Goal: Navigation & Orientation: Find specific page/section

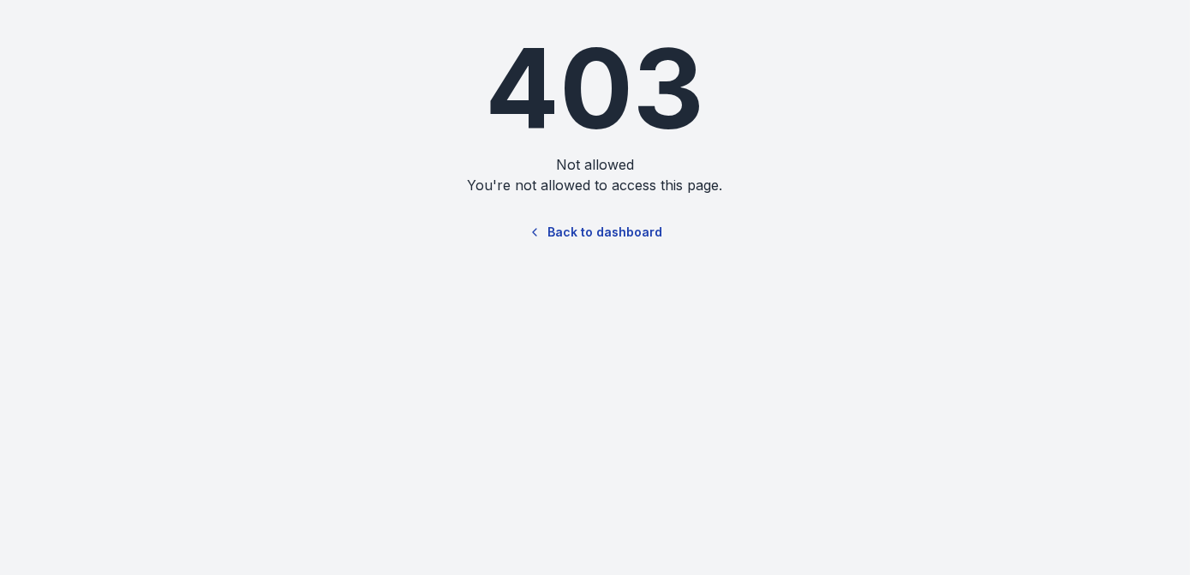
click at [572, 239] on link "Back to dashboard" at bounding box center [595, 231] width 164 height 39
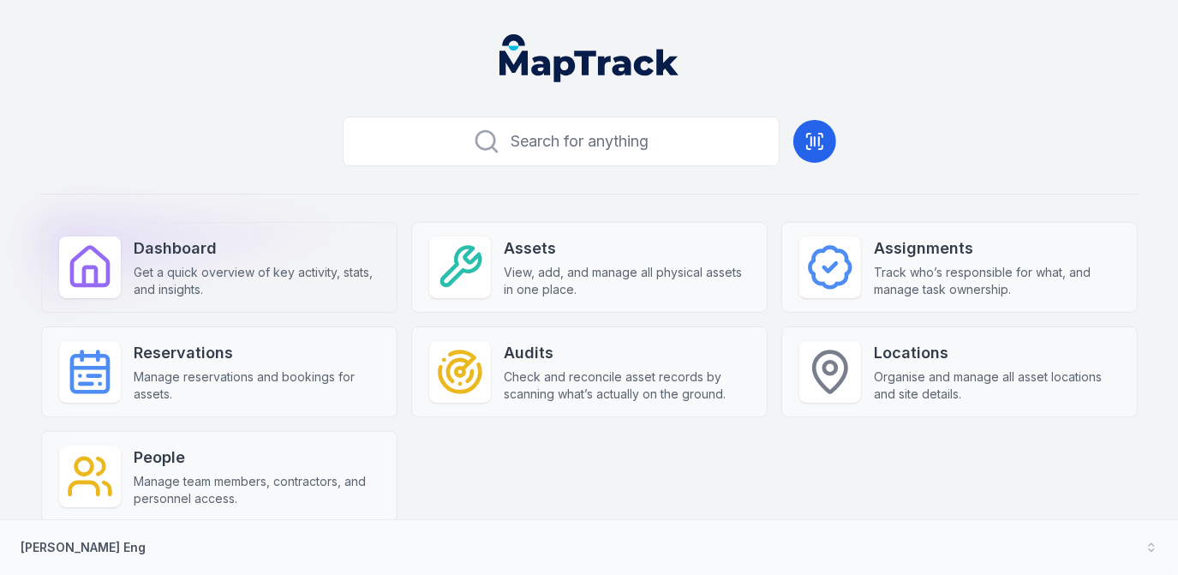
click at [227, 277] on span "Get a quick overview of key activity, stats, and insights." at bounding box center [256, 281] width 245 height 34
